Goal: Task Accomplishment & Management: Manage account settings

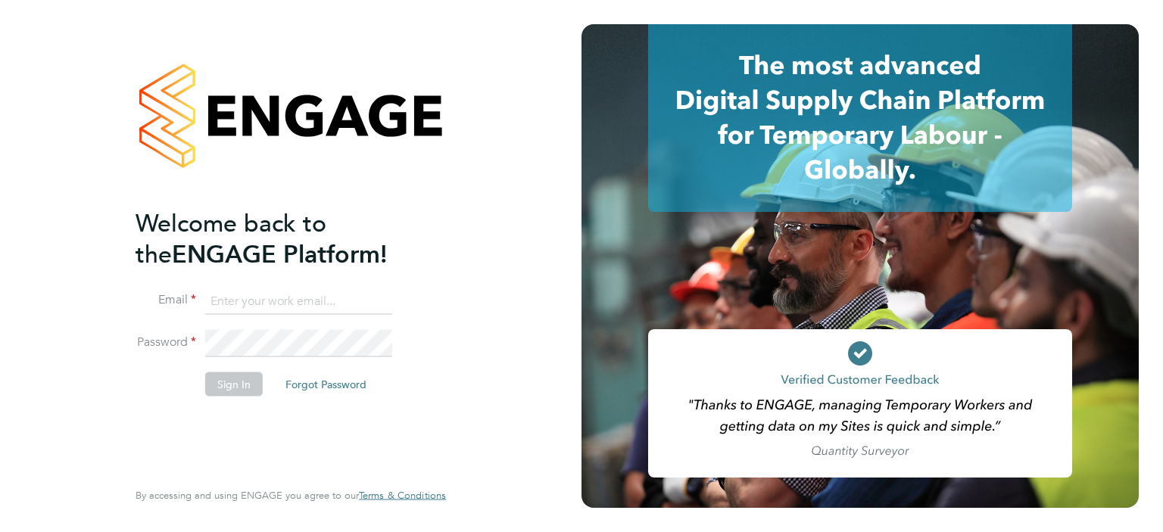
type input "l.moody@ionic.jobs"
click at [403, 487] on div "Welcome back to the ENGAGE Platform! Email l.moody@ionic.jobs Password Sign In …" at bounding box center [291, 263] width 310 height 478
click at [238, 379] on button "Sign In" at bounding box center [234, 384] width 58 height 24
click at [238, 379] on div "Sorry, we are having problems connecting to our services." at bounding box center [291, 266] width 582 height 532
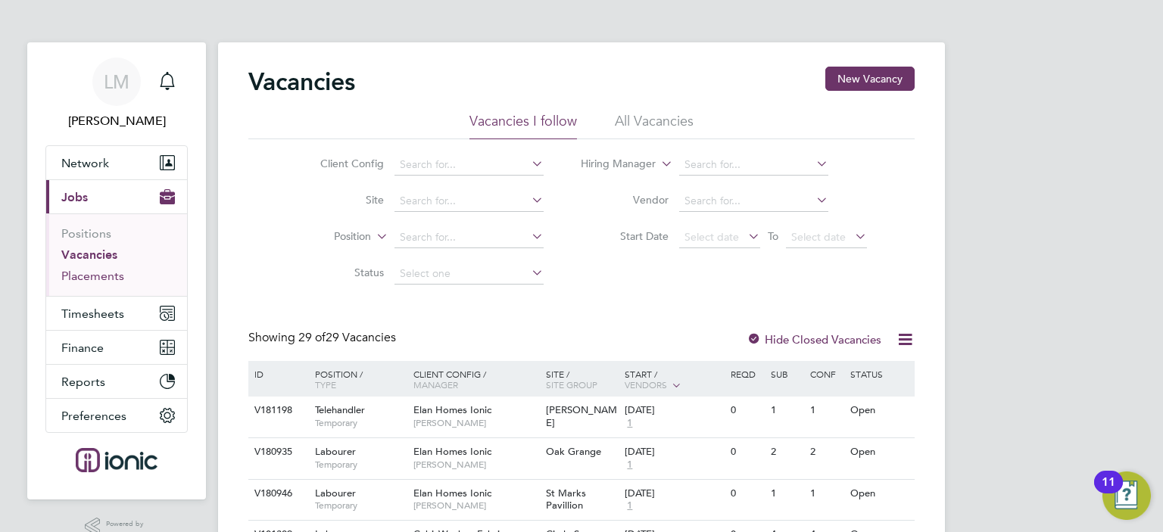
click at [97, 275] on link "Placements" at bounding box center [92, 276] width 63 height 14
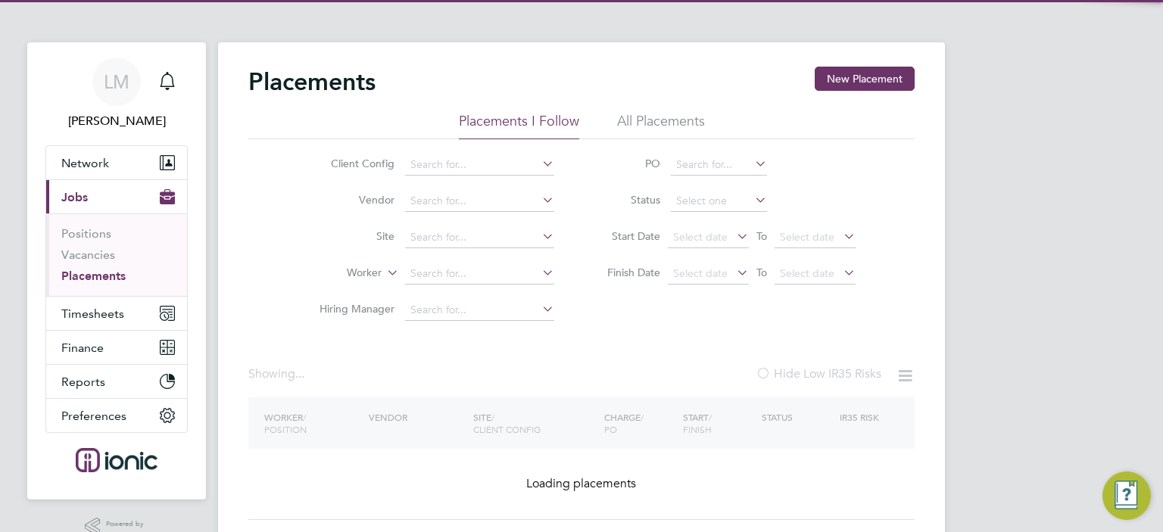
click at [97, 275] on link "Placements" at bounding box center [93, 276] width 64 height 14
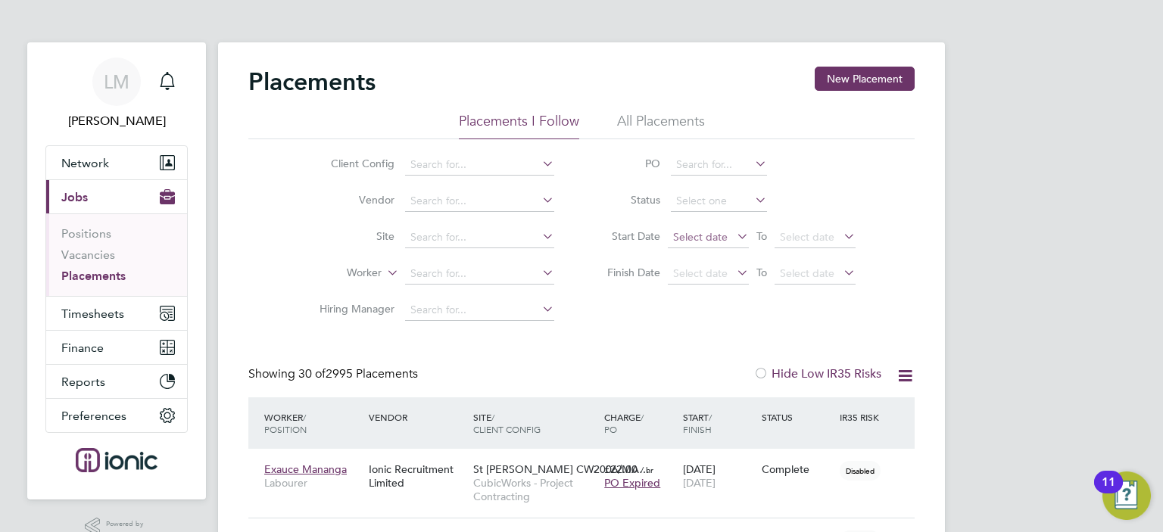
click at [715, 244] on span "Select date" at bounding box center [708, 238] width 81 height 20
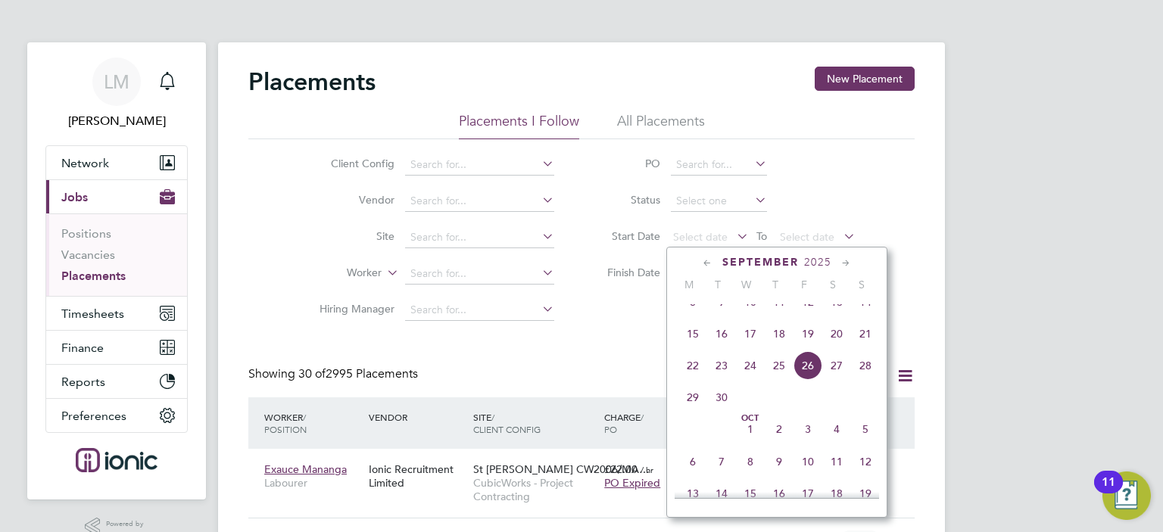
click at [690, 380] on span "22" at bounding box center [692, 365] width 29 height 29
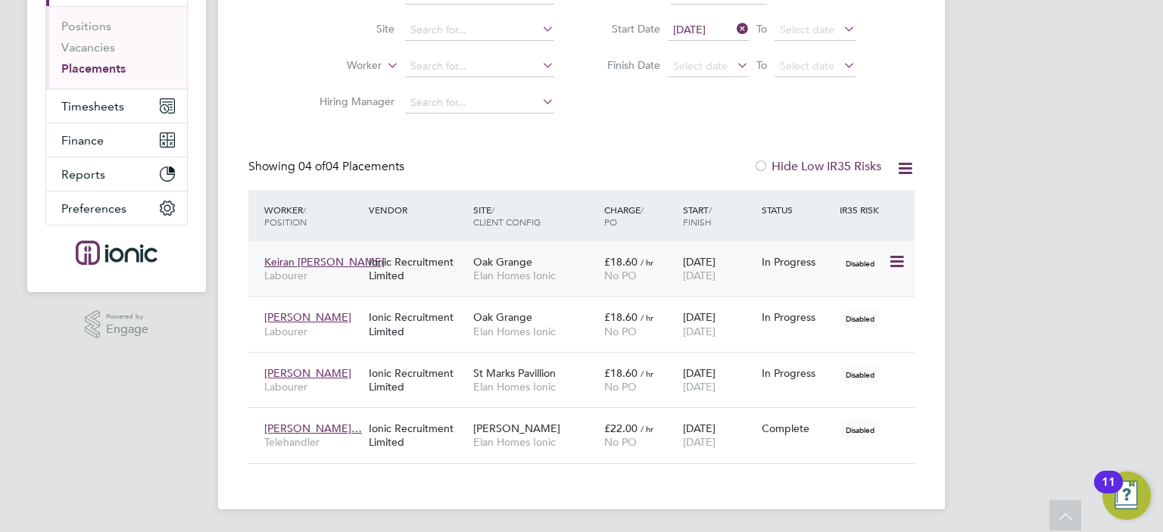
click at [682, 263] on div "22 Sep 2025 28 Sep 2025" at bounding box center [718, 269] width 79 height 42
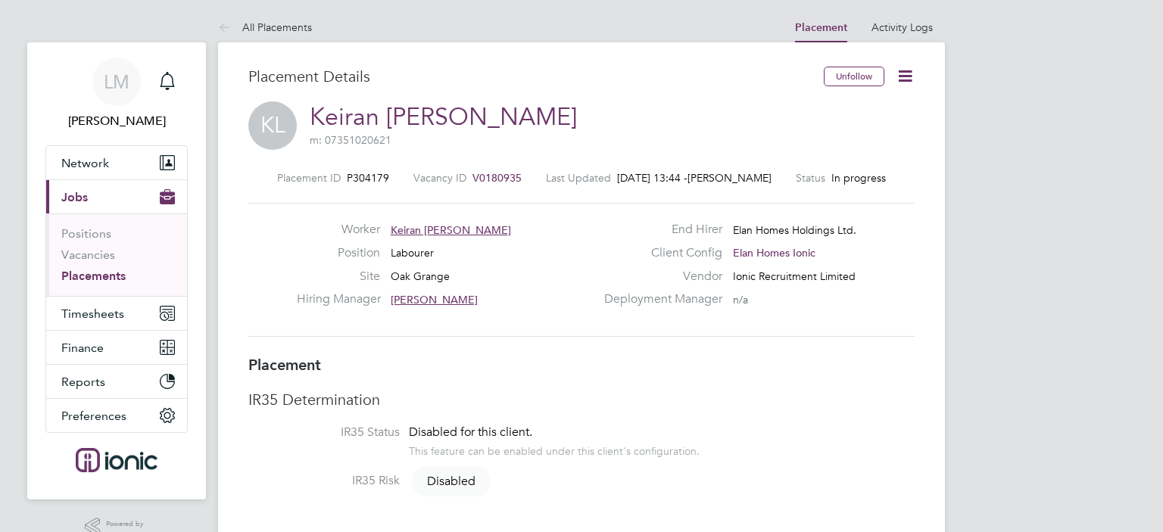
click at [906, 76] on icon at bounding box center [905, 76] width 19 height 19
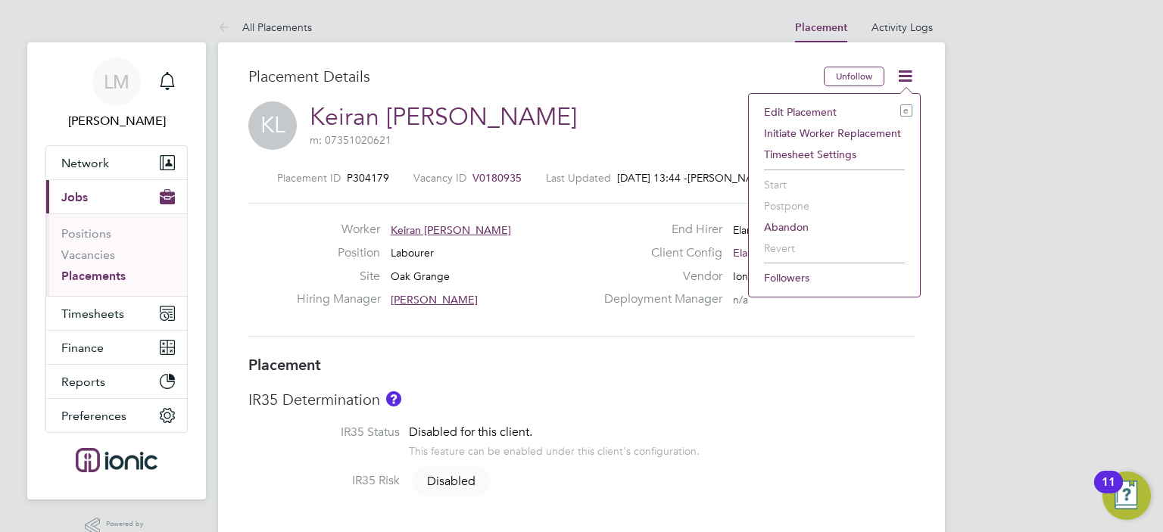
click at [831, 103] on li "Edit Placement e" at bounding box center [834, 111] width 156 height 21
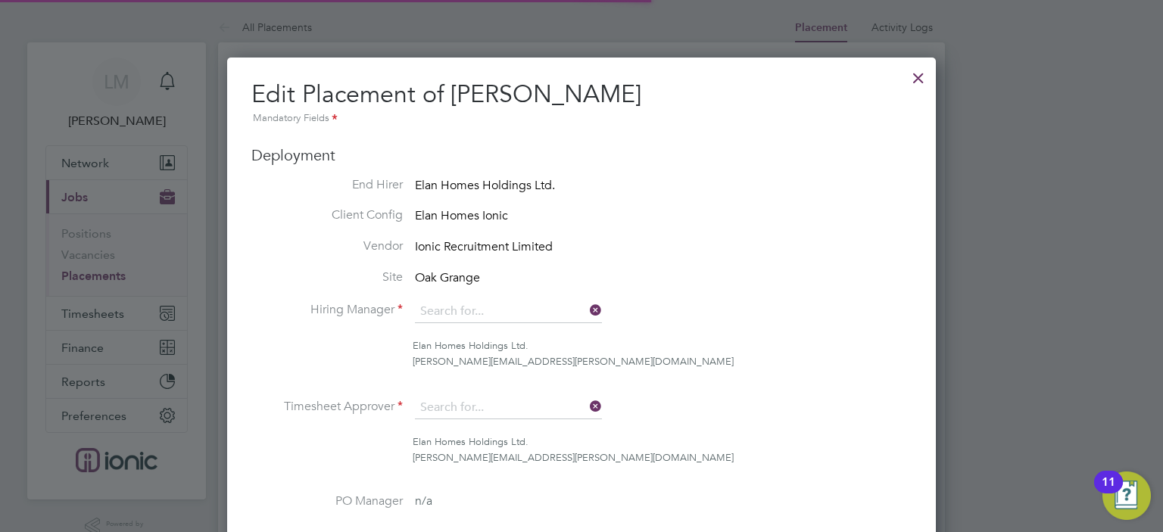
type input "[PERSON_NAME]"
type input "[DATE]"
type input "07:30"
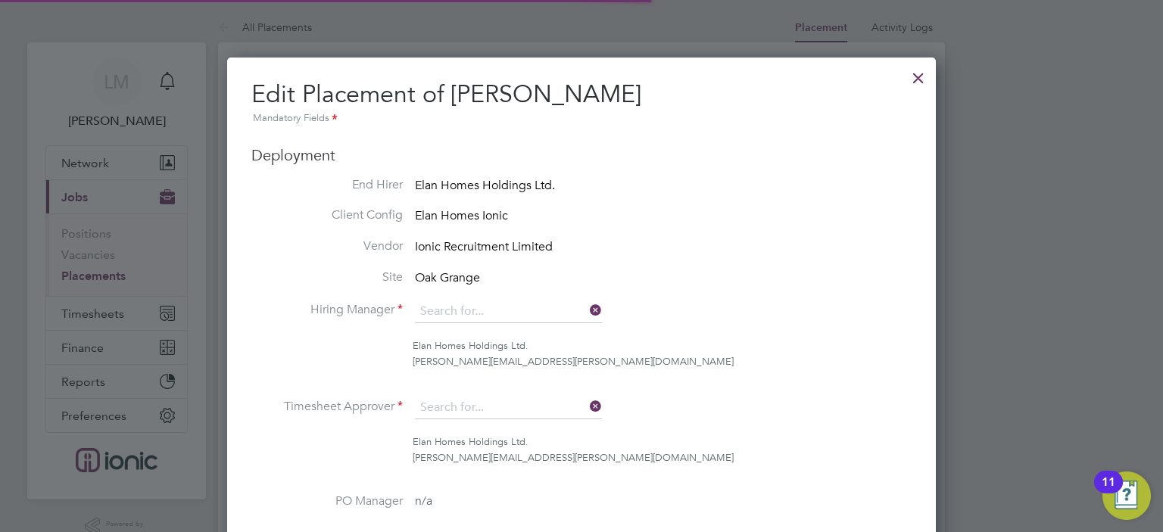
type input "18:00"
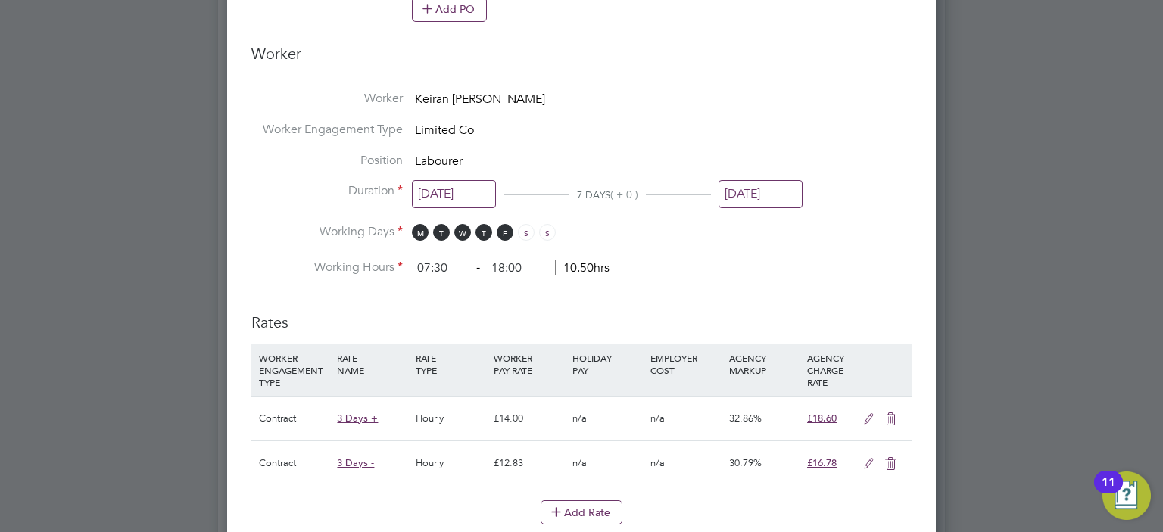
click at [766, 190] on input "[DATE]" at bounding box center [761, 194] width 84 height 28
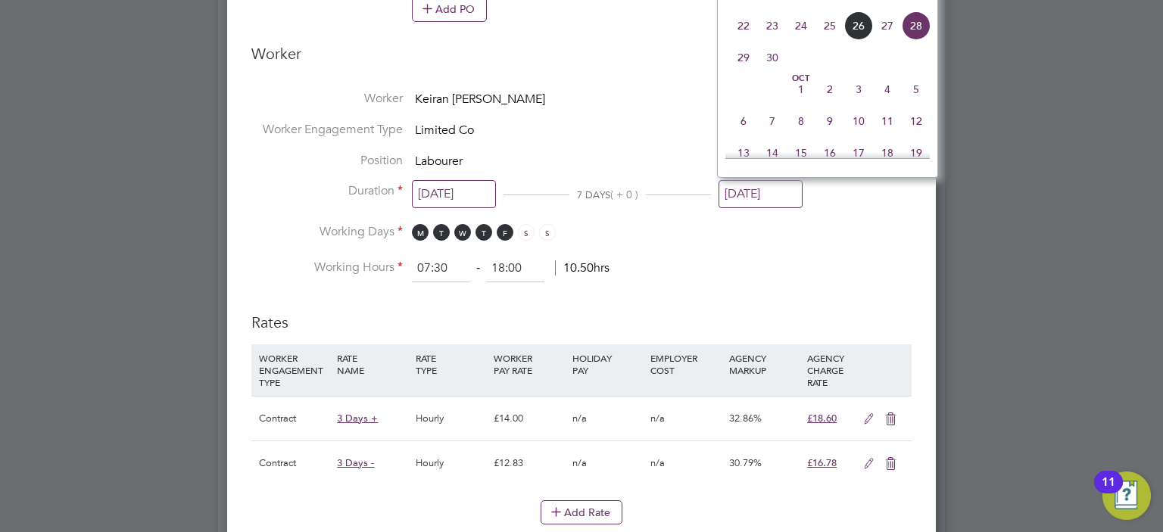
click at [834, 40] on span "25" at bounding box center [830, 25] width 29 height 29
type input "25 Sep 2025"
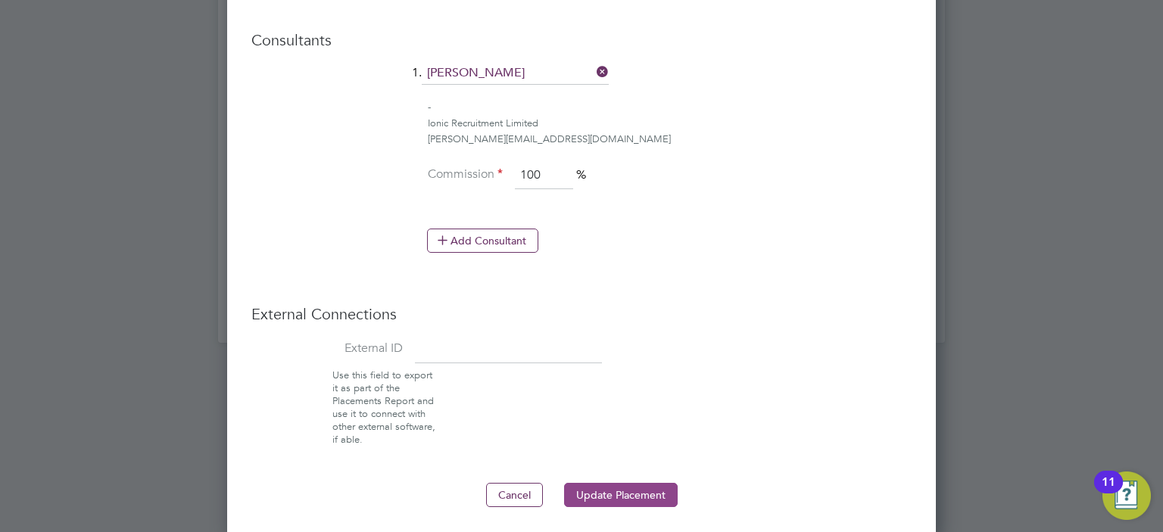
click at [644, 494] on button "Update Placement" at bounding box center [621, 495] width 114 height 24
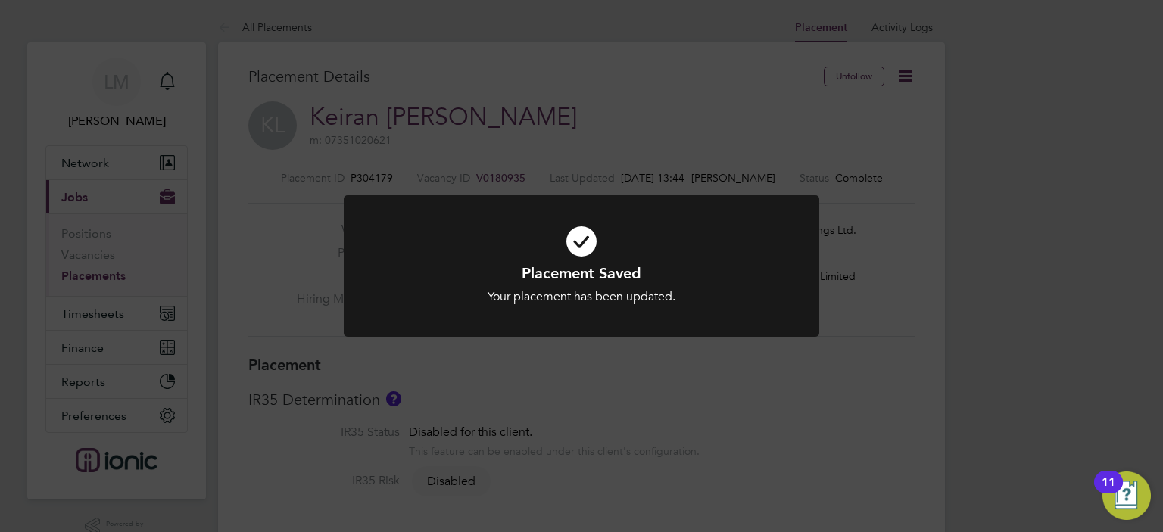
click at [335, 86] on div "Placement Saved Your placement has been updated. Cancel Okay" at bounding box center [581, 266] width 1163 height 532
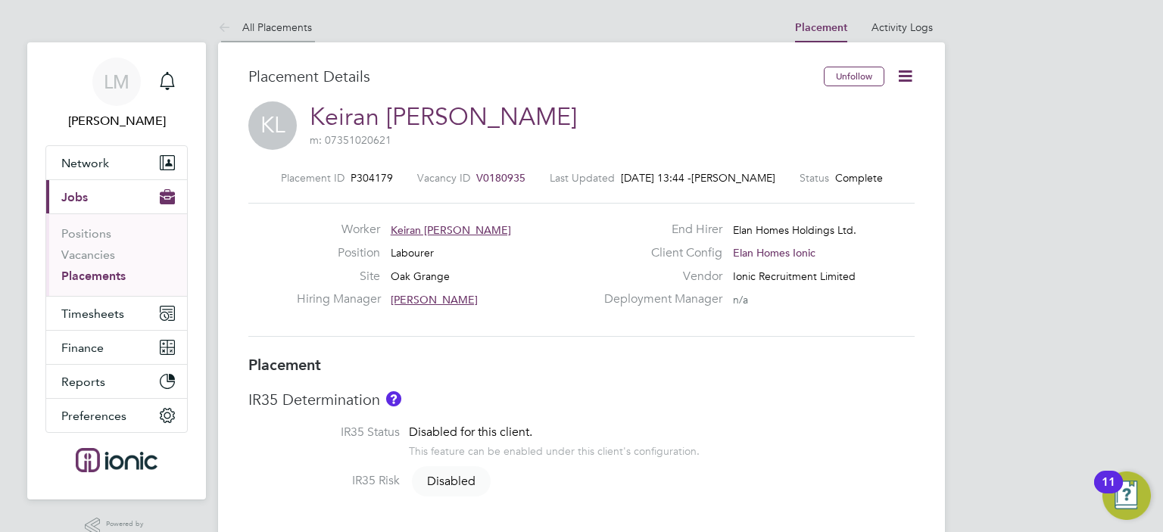
click at [267, 21] on link "All Placements" at bounding box center [265, 27] width 94 height 14
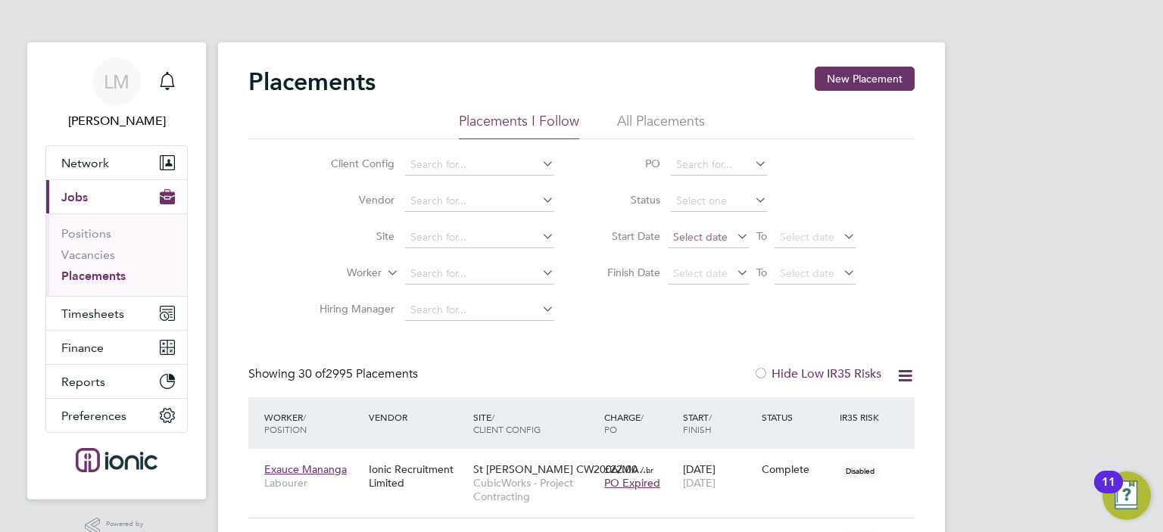
click at [710, 233] on span "Select date" at bounding box center [700, 237] width 55 height 14
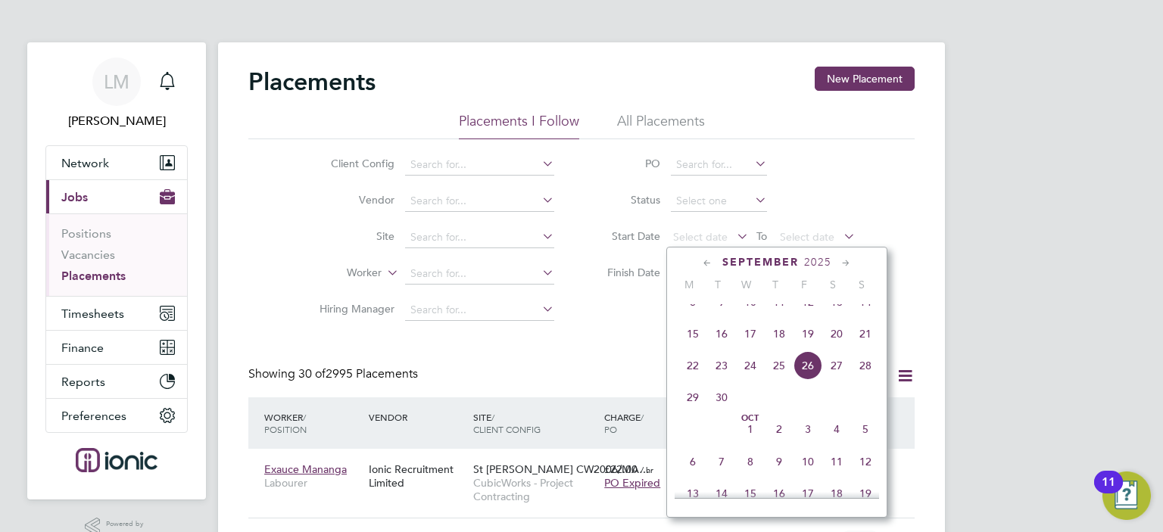
click at [692, 379] on span "22" at bounding box center [692, 365] width 29 height 29
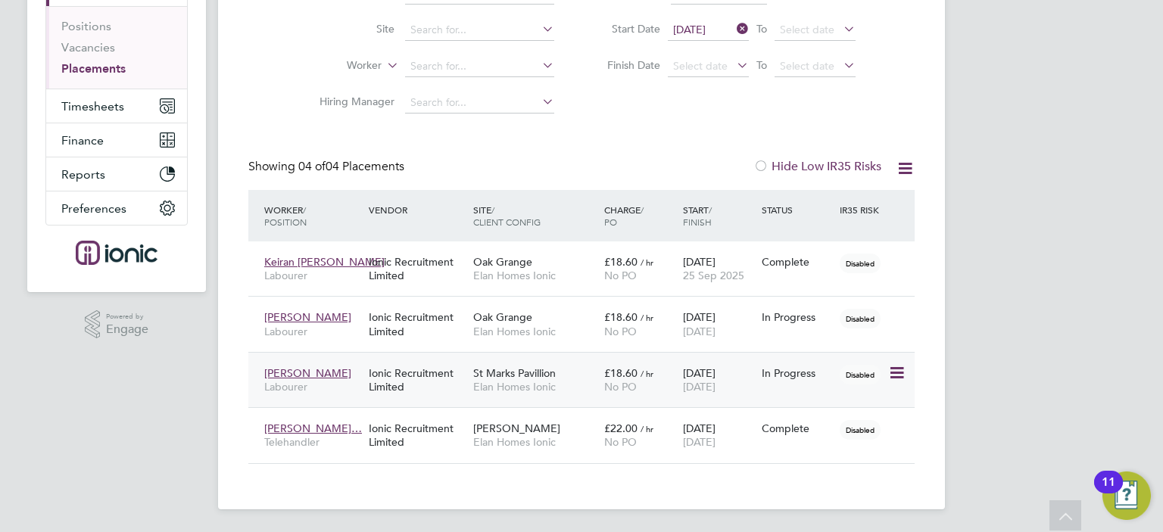
click at [491, 363] on div "St Marks Pavillion Elan Homes Ionic" at bounding box center [534, 380] width 131 height 42
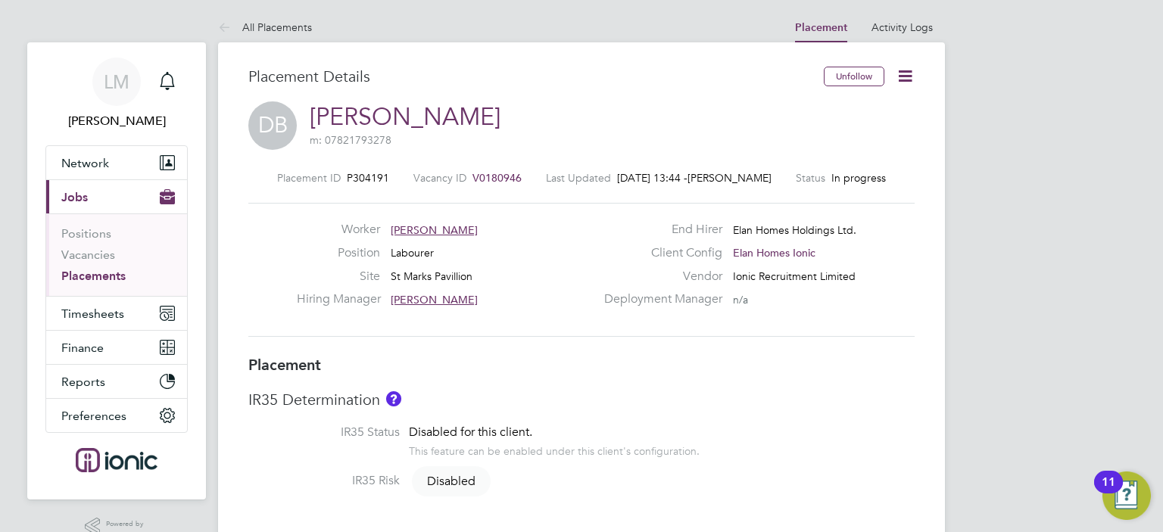
click at [908, 72] on icon at bounding box center [905, 76] width 19 height 19
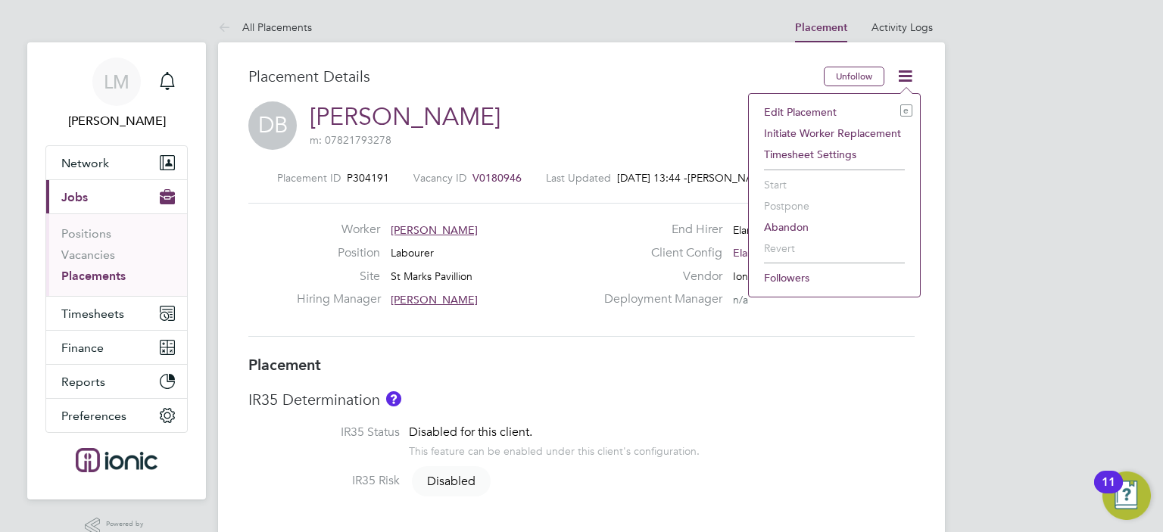
click at [836, 103] on li "Edit Placement e" at bounding box center [834, 111] width 156 height 21
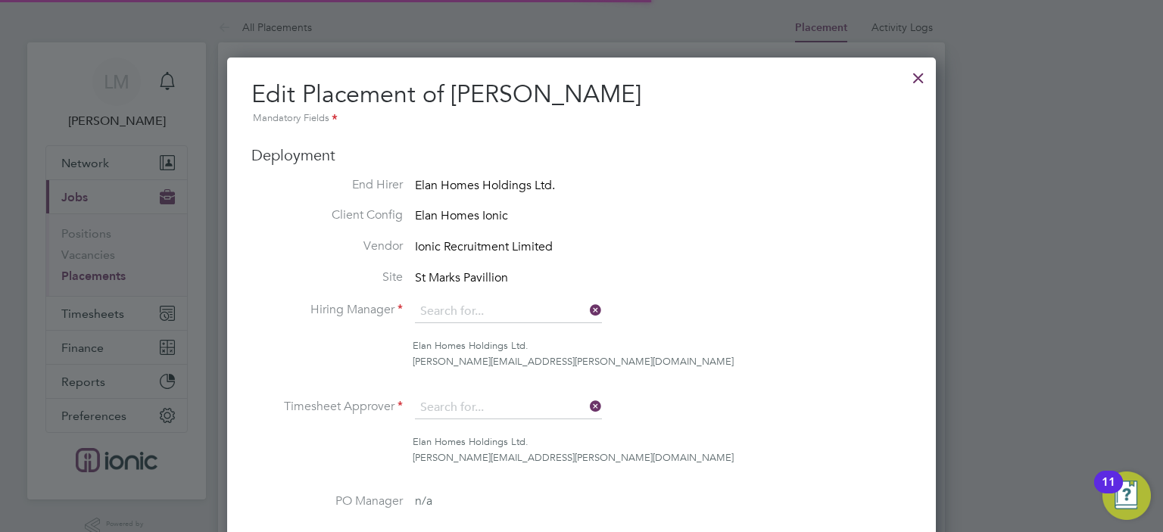
type input "[PERSON_NAME]"
type input "[DATE]"
type input "07:00"
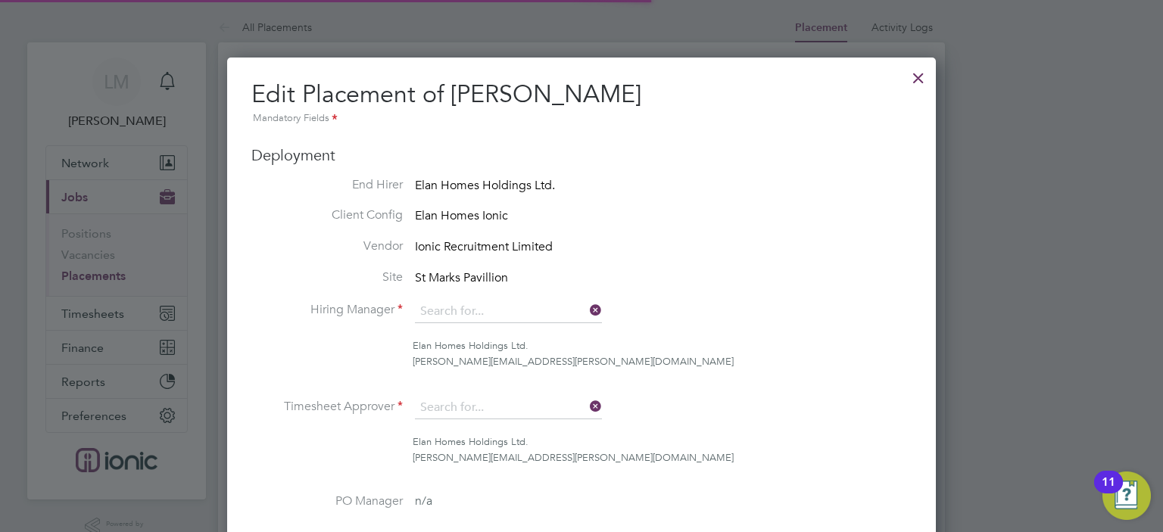
type input "18:00"
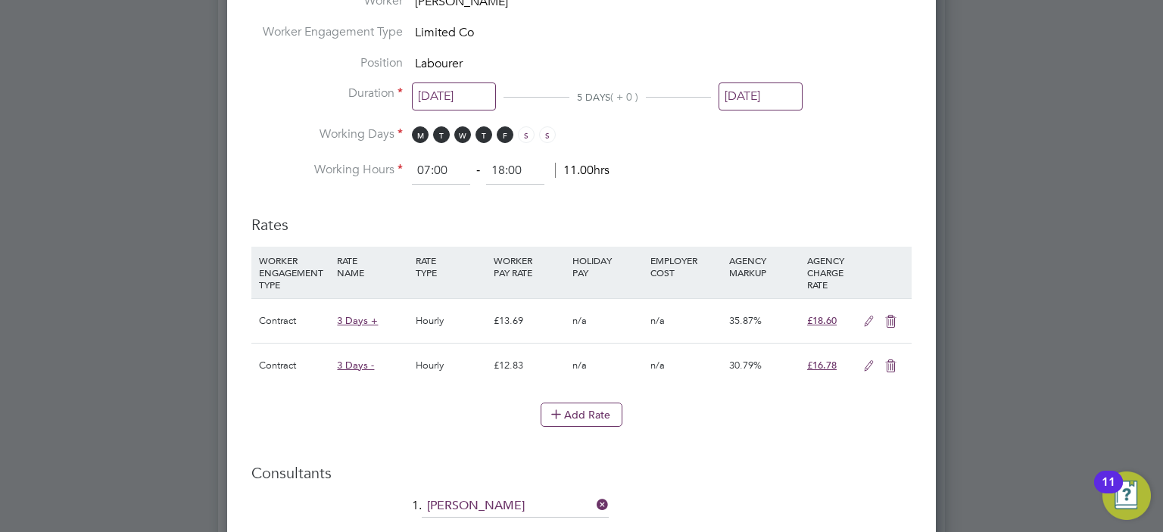
click at [735, 95] on input "26 Sep 2025" at bounding box center [761, 97] width 84 height 28
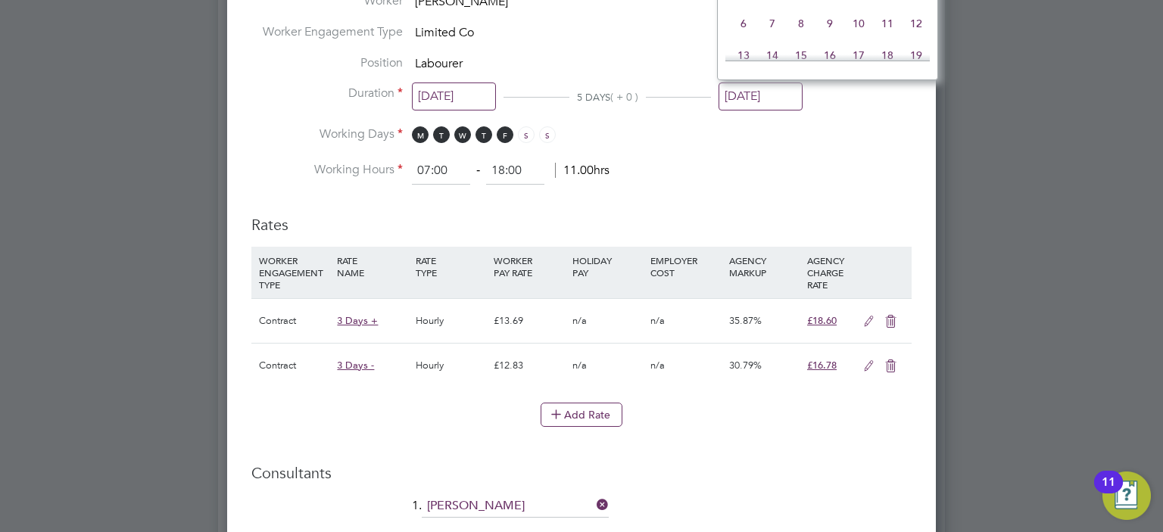
click at [735, 95] on input "26 Sep 2025" at bounding box center [761, 97] width 84 height 28
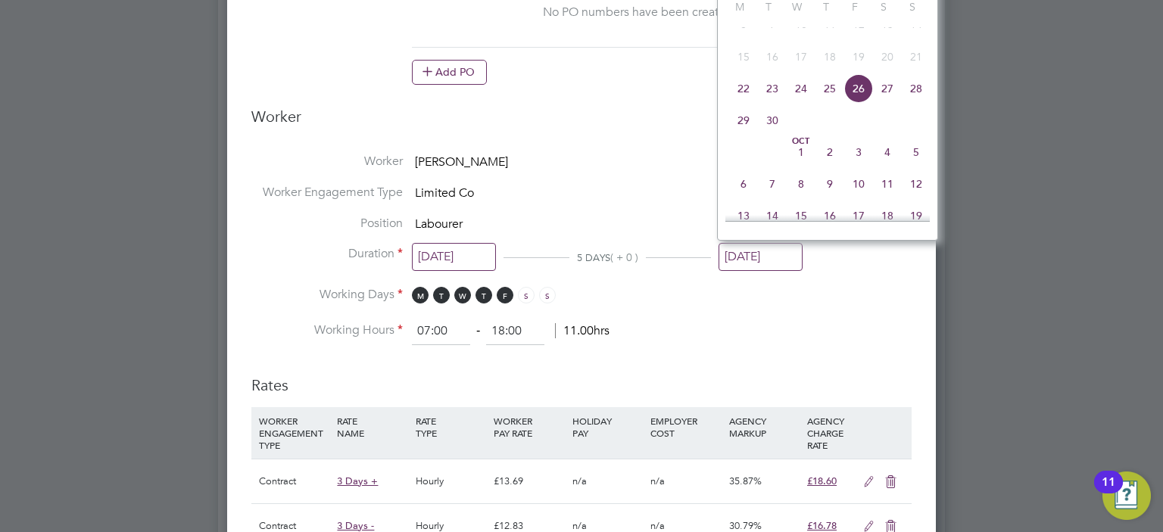
click at [920, 167] on span "5" at bounding box center [916, 152] width 29 height 29
type input "[DATE]"
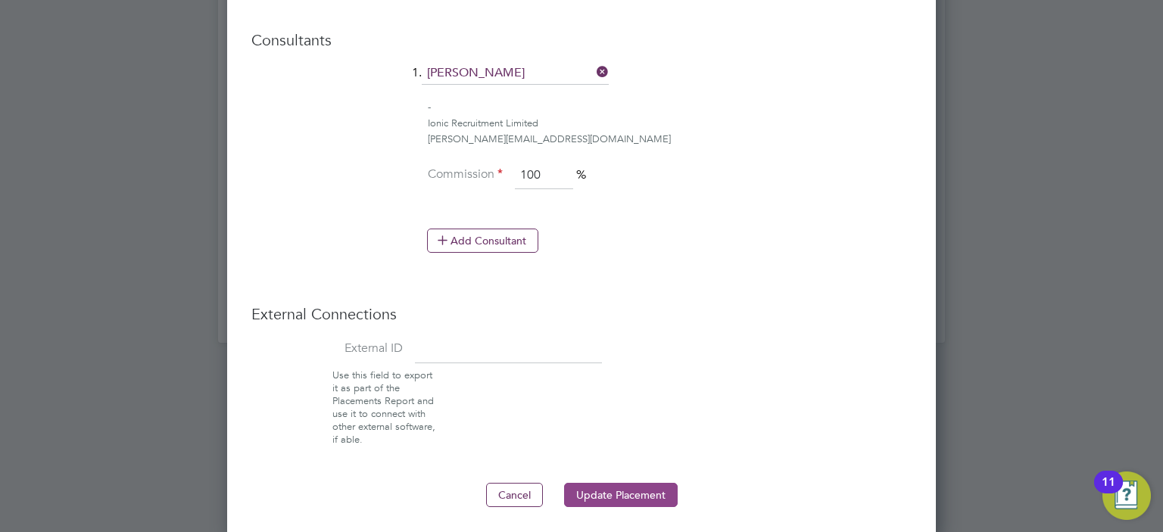
click at [602, 483] on button "Update Placement" at bounding box center [621, 495] width 114 height 24
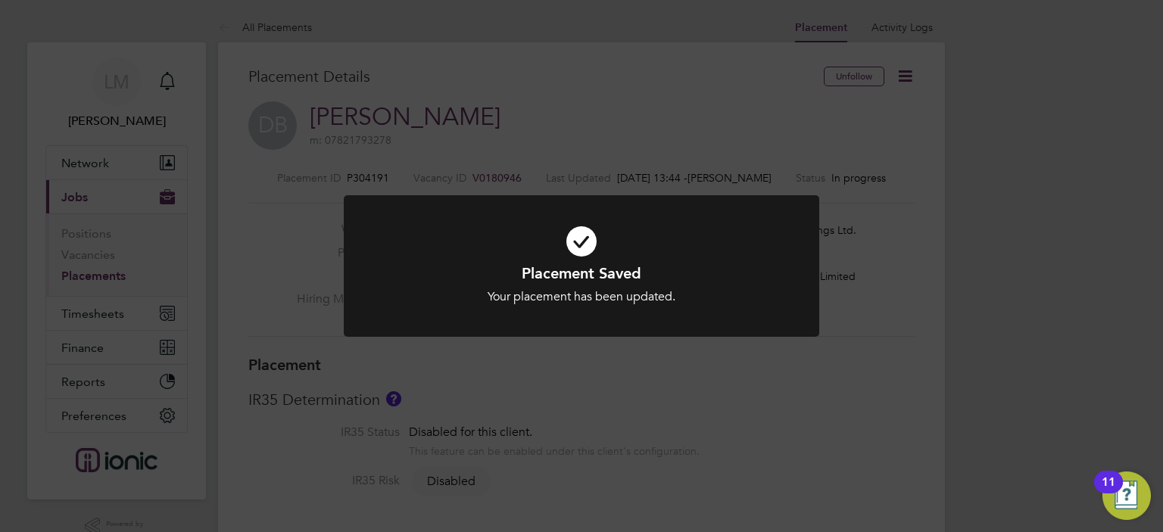
click at [661, 420] on div "Placement Saved Your placement has been updated. Cancel Okay" at bounding box center [581, 266] width 1163 height 532
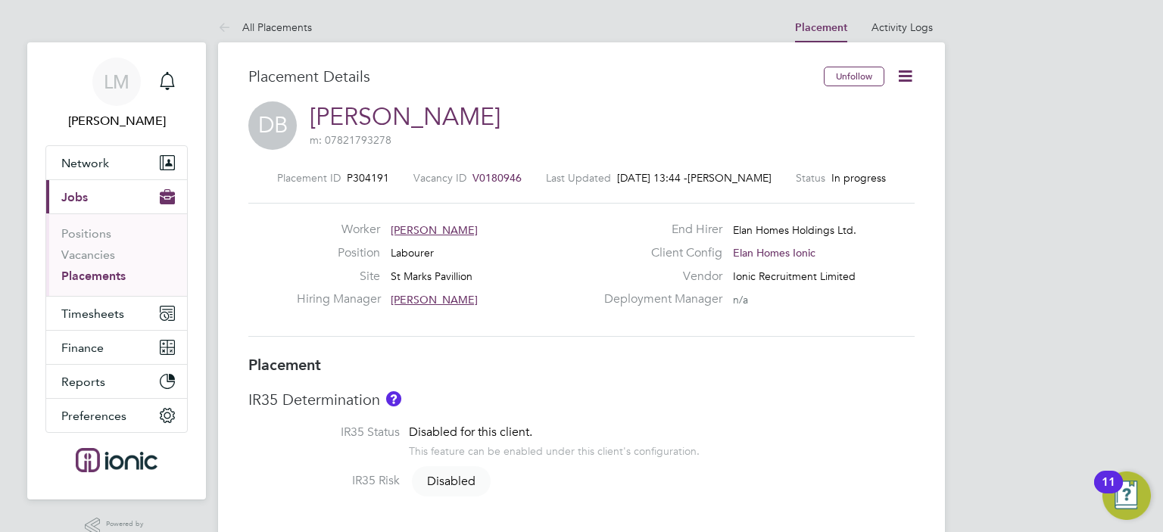
click at [661, 420] on div "IR35 Determination IR35 Status Disabled for this client. This feature can be en…" at bounding box center [581, 448] width 666 height 117
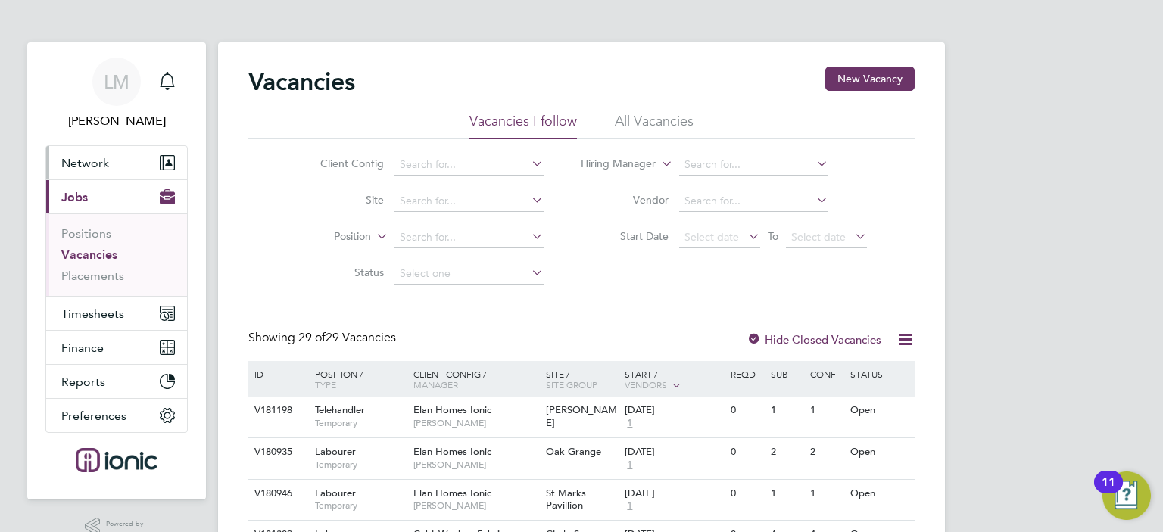
click at [91, 172] on button "Network" at bounding box center [116, 162] width 141 height 33
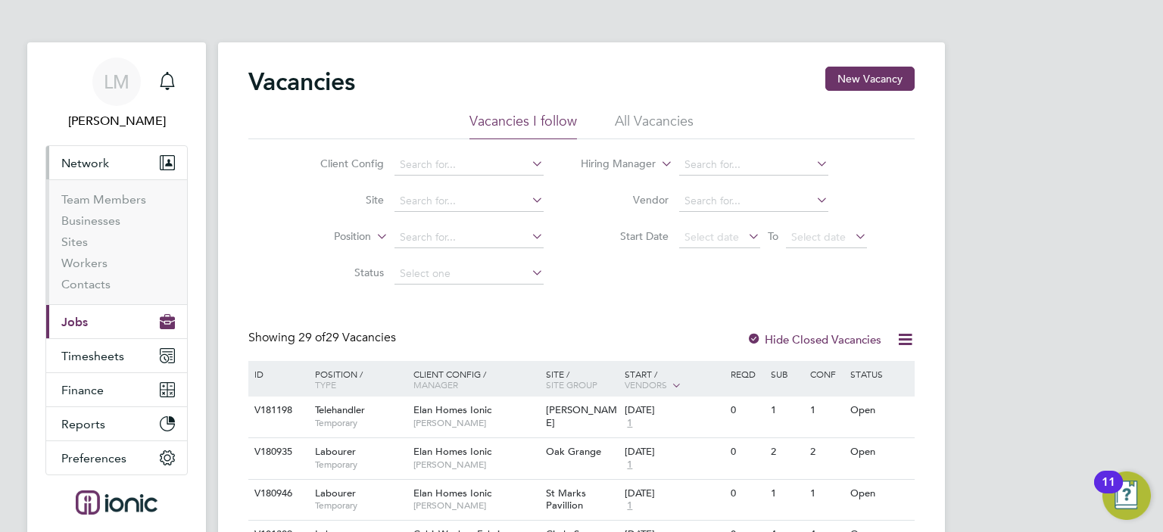
click at [99, 323] on button "Current page: Jobs" at bounding box center [116, 321] width 141 height 33
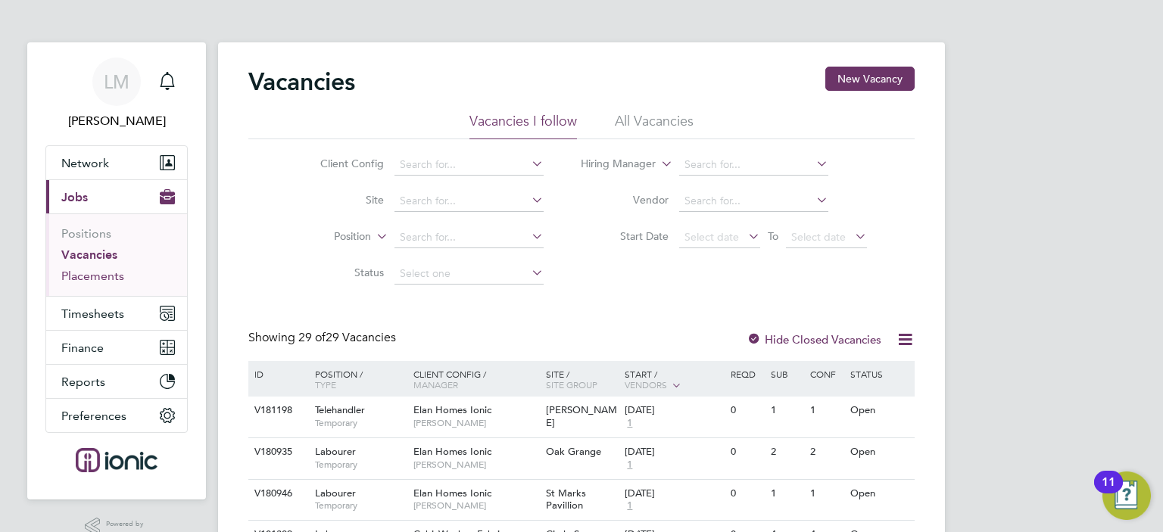
click at [99, 275] on link "Placements" at bounding box center [92, 276] width 63 height 14
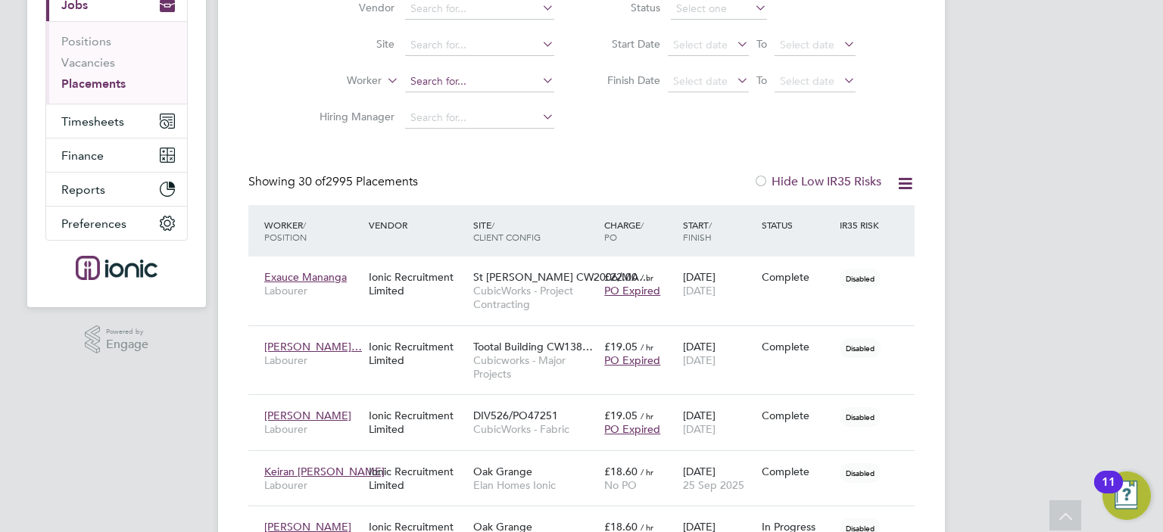
click at [478, 84] on input at bounding box center [479, 81] width 149 height 21
click at [470, 96] on li "[PERSON_NAME]" at bounding box center [480, 102] width 150 height 20
type input "[PERSON_NAME]"
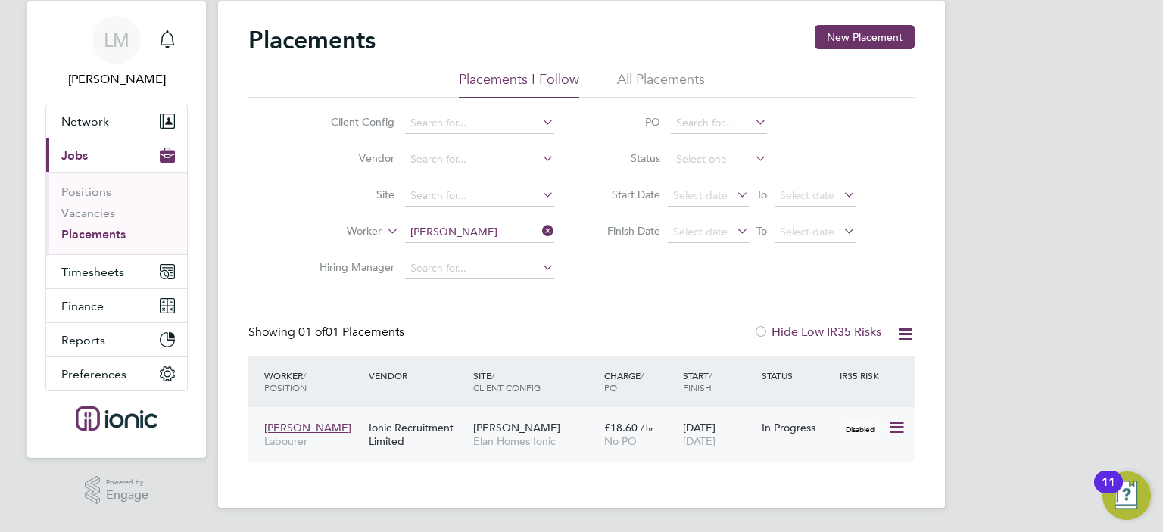
click at [668, 445] on div "No PO" at bounding box center [639, 442] width 71 height 14
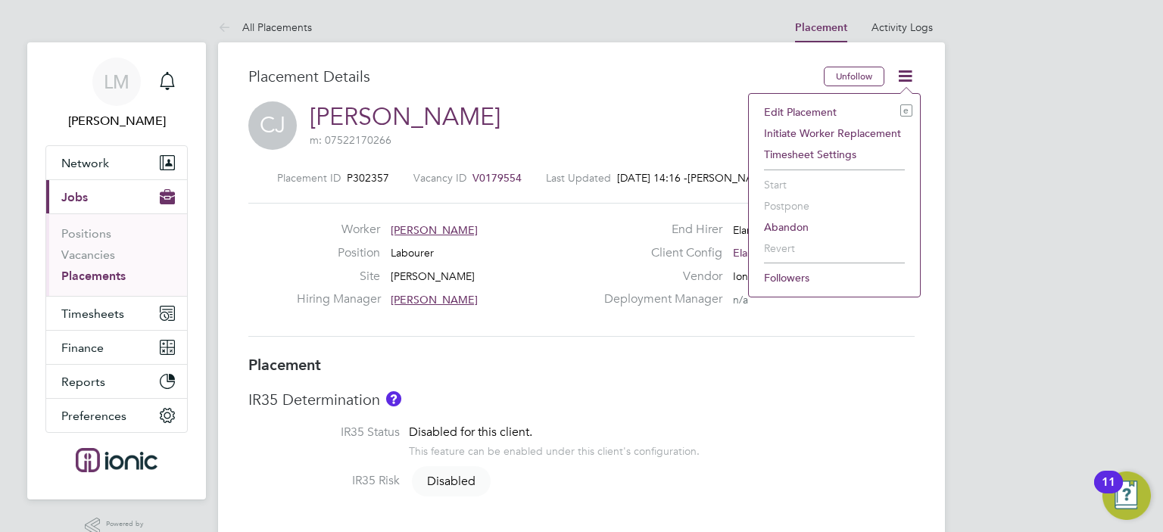
click at [830, 111] on li "Edit Placement e" at bounding box center [834, 111] width 156 height 21
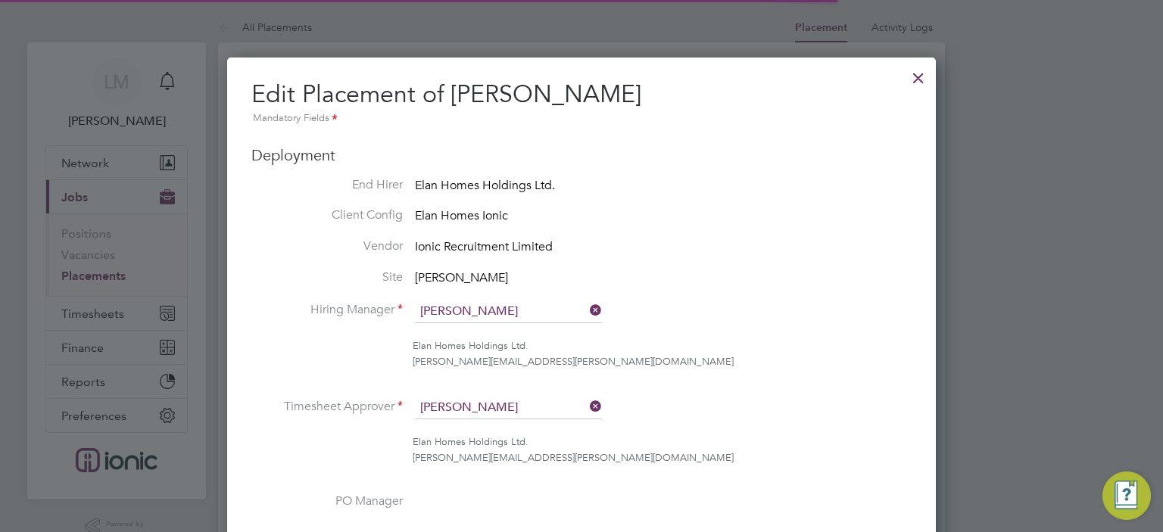
scroll to position [8, 8]
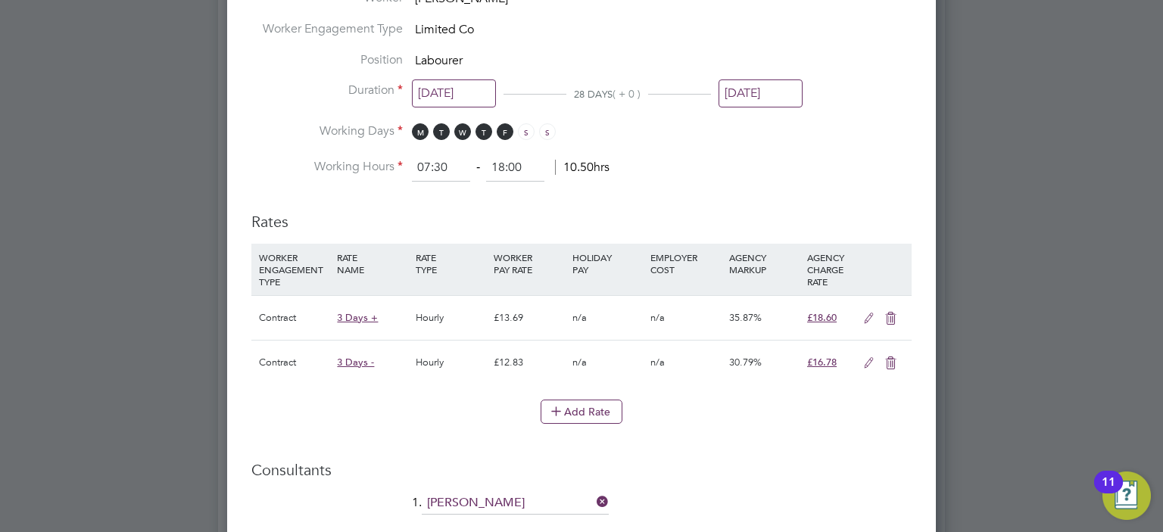
click at [758, 92] on input "[DATE]" at bounding box center [761, 94] width 84 height 28
click at [844, 175] on li "Working Hours 07:30 ‐ 18:00 10.50hrs" at bounding box center [581, 167] width 660 height 27
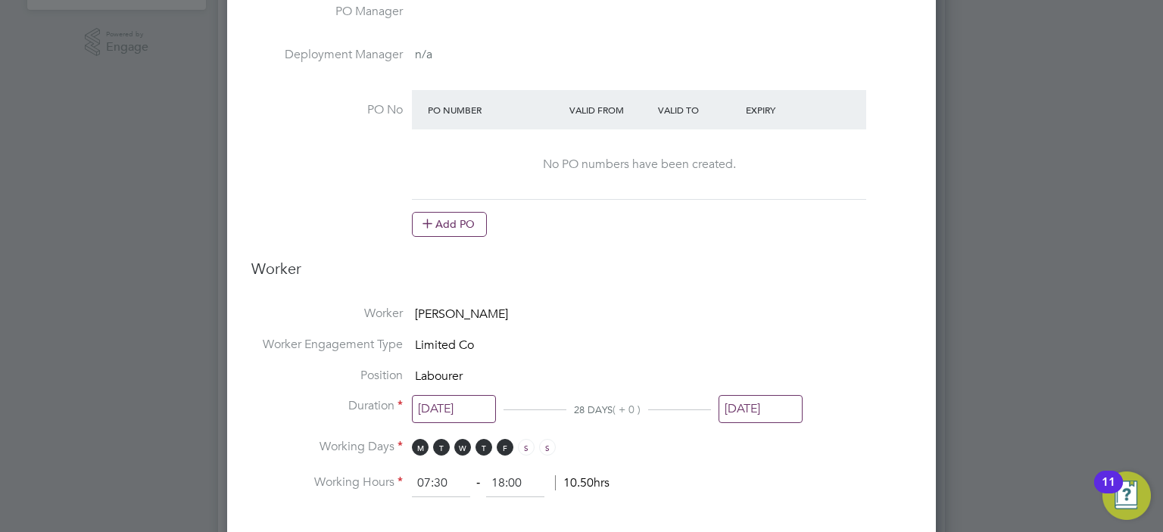
click at [769, 395] on input "[DATE]" at bounding box center [761, 409] width 84 height 28
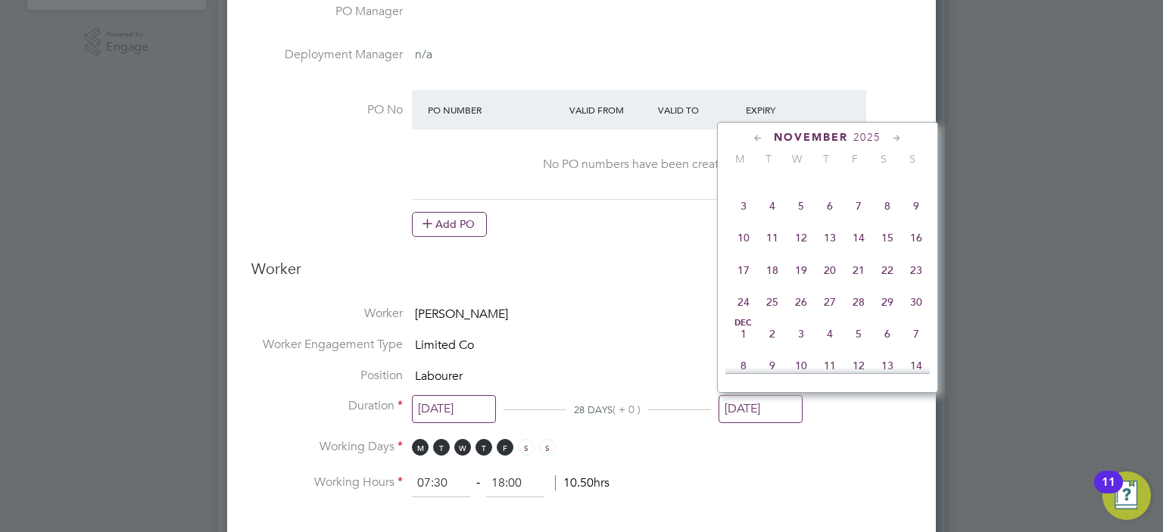
click at [918, 317] on span "30" at bounding box center [916, 302] width 29 height 29
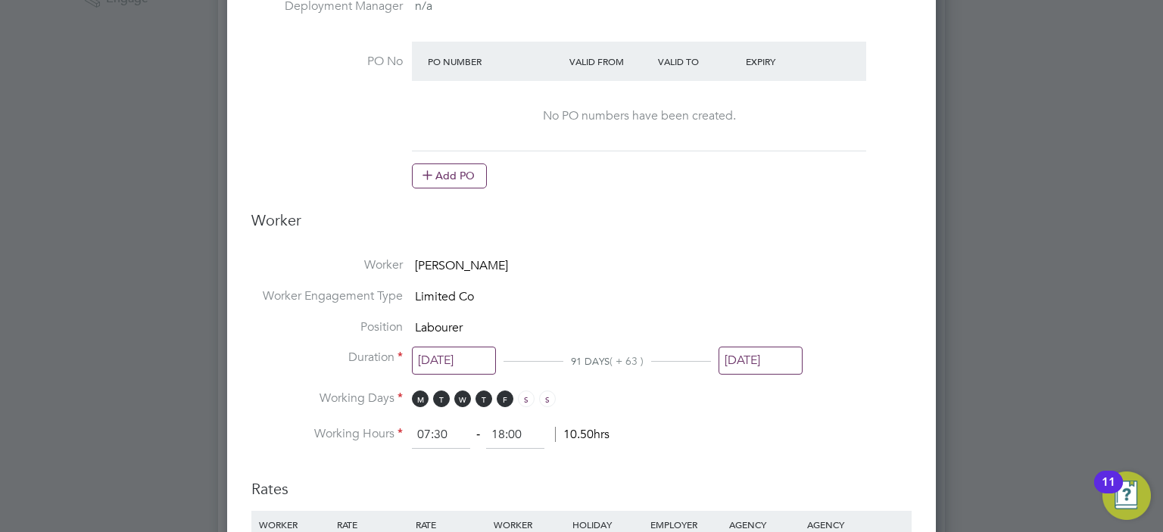
click at [766, 342] on li "Position Labourer" at bounding box center [581, 335] width 660 height 31
click at [766, 351] on input "[DATE]" at bounding box center [761, 361] width 84 height 28
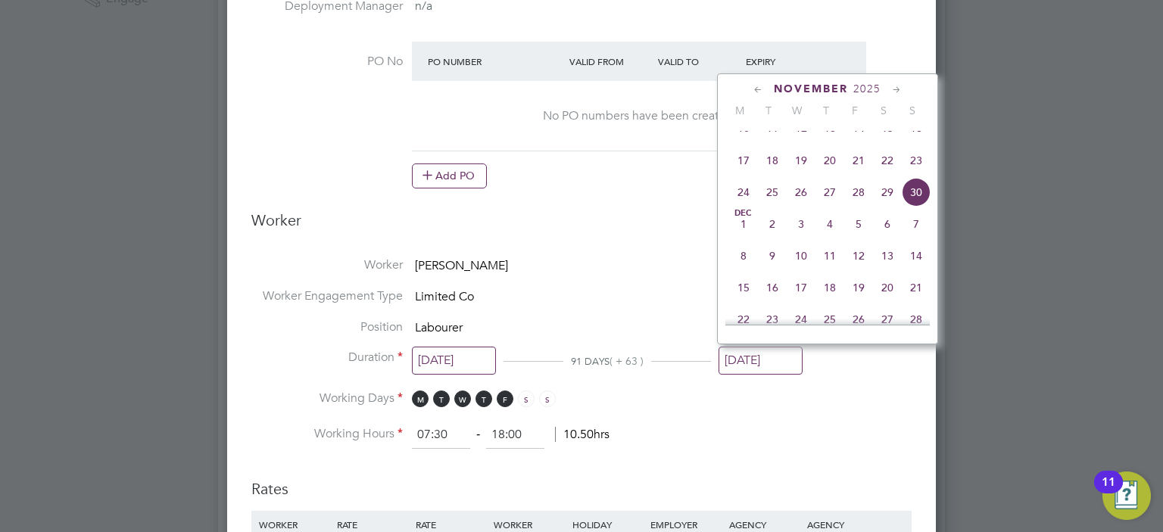
click at [755, 85] on icon at bounding box center [758, 90] width 14 height 17
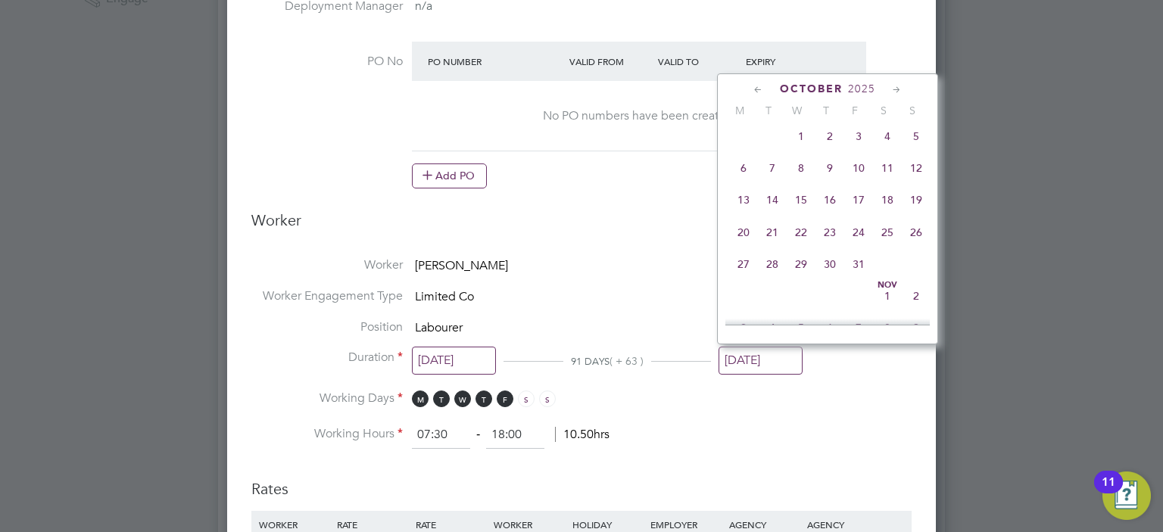
click at [915, 239] on span "26" at bounding box center [916, 232] width 29 height 29
type input "[DATE]"
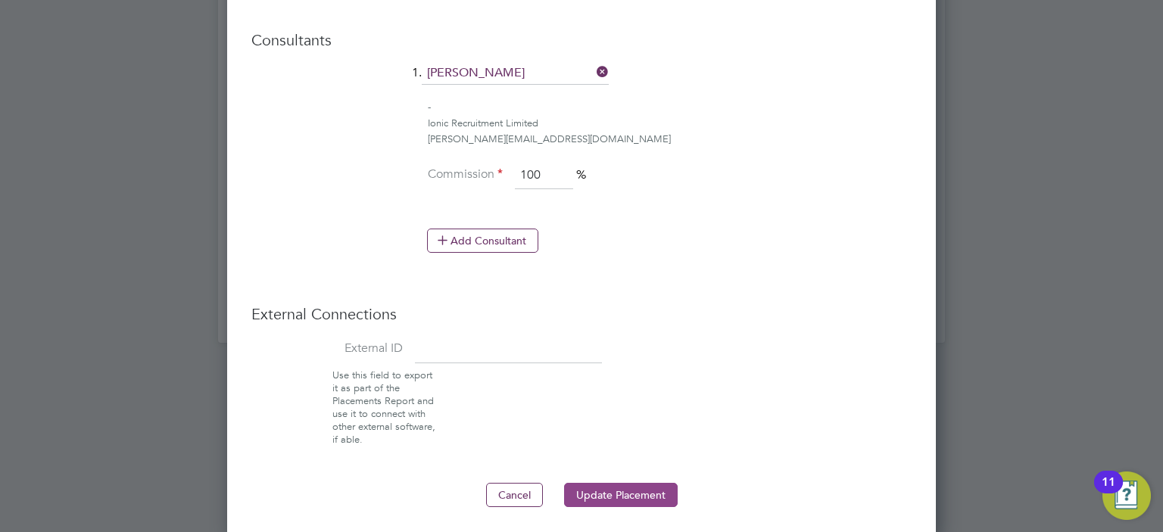
click at [587, 488] on button "Update Placement" at bounding box center [621, 495] width 114 height 24
